Goal: Use online tool/utility: Utilize a website feature to perform a specific function

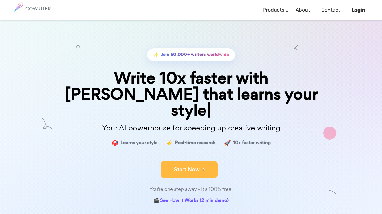
click at [171, 161] on button "Start Now" at bounding box center [189, 169] width 56 height 17
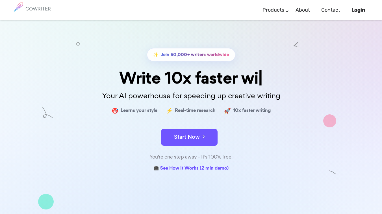
click at [170, 148] on div "✨ Join 50,000+ writers worldwide Write 10x faster wi Your AI powerhouse for spe…" at bounding box center [191, 110] width 282 height 124
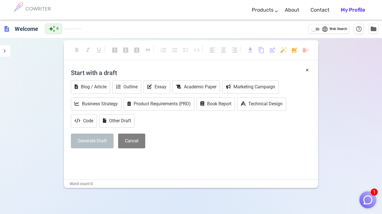
click at [298, 159] on p "﻿" at bounding box center [191, 158] width 240 height 8
click at [159, 83] on button "Essay" at bounding box center [156, 86] width 27 height 13
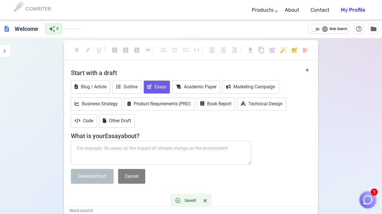
click at [172, 157] on textarea at bounding box center [161, 152] width 180 height 24
type textarea "f"
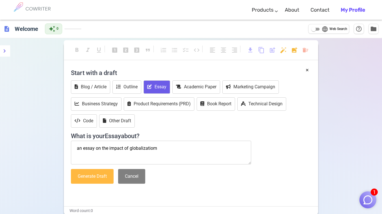
type textarea "an essay on the impact of globalizatiom"
click at [112, 175] on button "Generate Draft" at bounding box center [92, 176] width 43 height 15
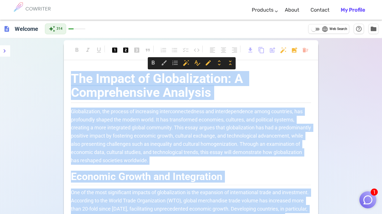
drag, startPoint x: 168, startPoint y: 149, endPoint x: 105, endPoint y: 30, distance: 135.1
copy div "The Impact of Globalization: A Comprehensive Analysis Globalization, the proces…"
